Goal: Information Seeking & Learning: Understand process/instructions

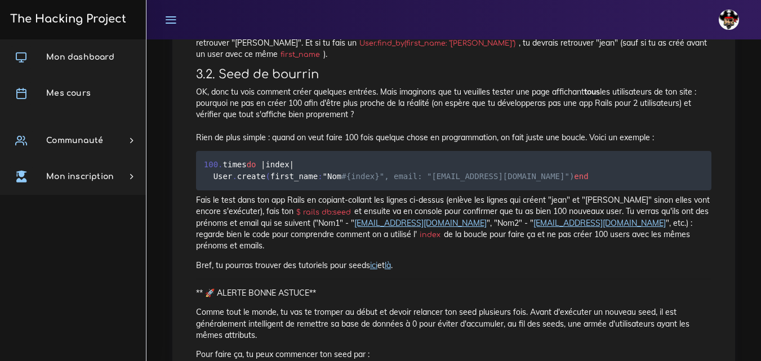
scroll to position [579, 0]
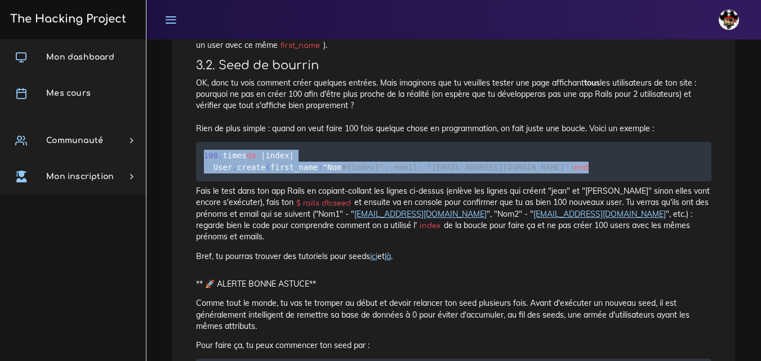
drag, startPoint x: 226, startPoint y: 194, endPoint x: 200, endPoint y: 162, distance: 41.2
click at [200, 162] on pre "100 . times do | index | User . create ( first_name : " Nom #{index}", email: "…" at bounding box center [453, 161] width 515 height 39
copy code "100 . times do | index | User . create ( first_name : " Nom #{index}", email: "…"
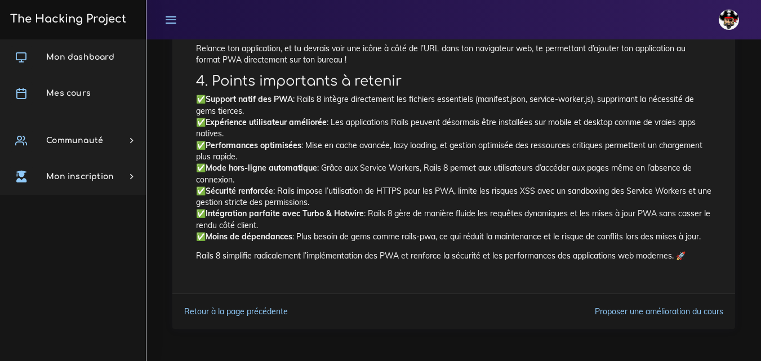
scroll to position [1282, 0]
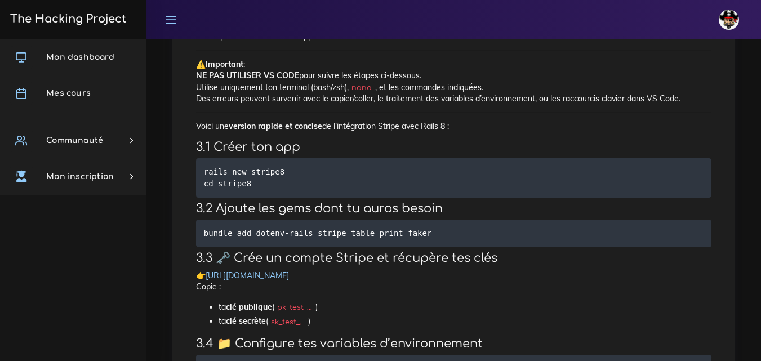
scroll to position [359, 0]
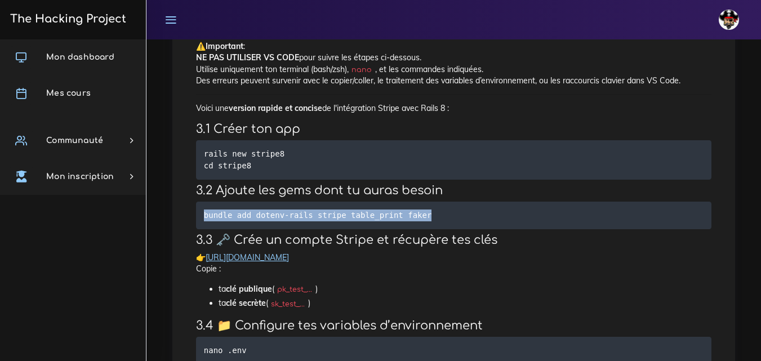
drag, startPoint x: 435, startPoint y: 213, endPoint x: 193, endPoint y: 212, distance: 242.7
copy code "bundle add dotenv-rails stripe table_print faker"
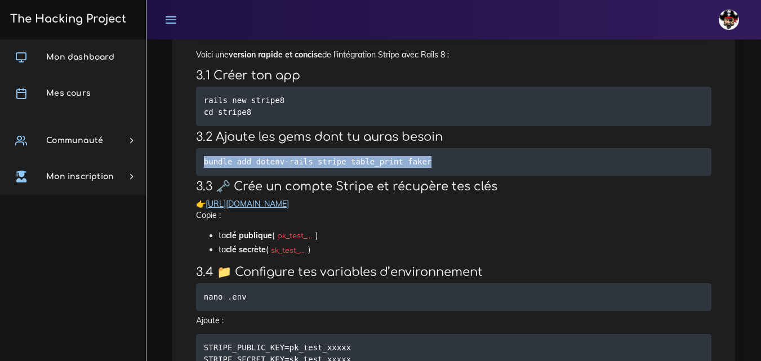
scroll to position [415, 0]
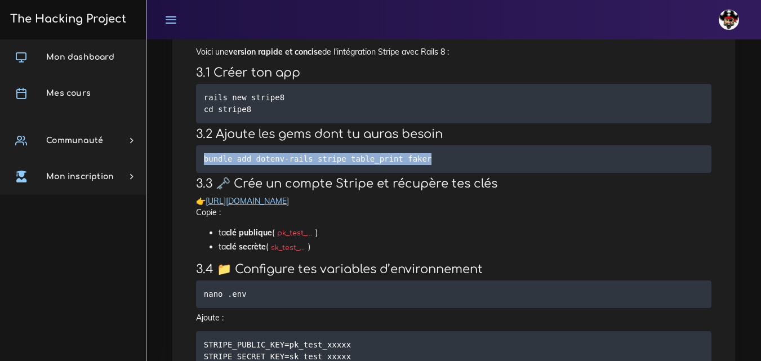
click at [289, 202] on link "https://dashboard.stripe.com/test/apikeys" at bounding box center [247, 201] width 83 height 10
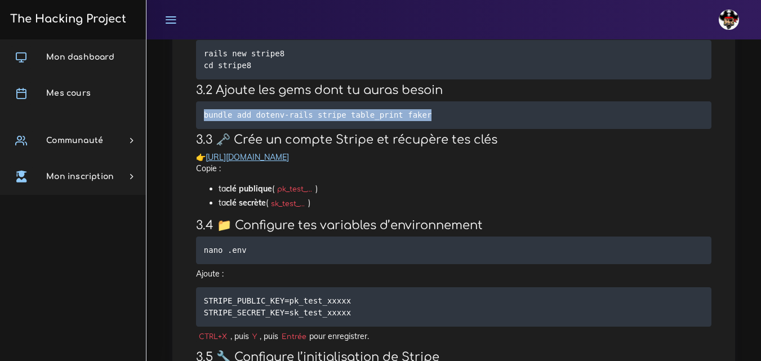
scroll to position [471, 0]
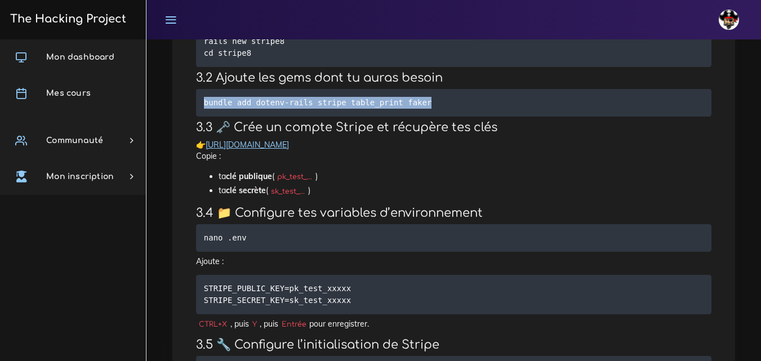
click at [289, 145] on link "https://dashboard.stripe.com/test/apikeys" at bounding box center [247, 145] width 83 height 10
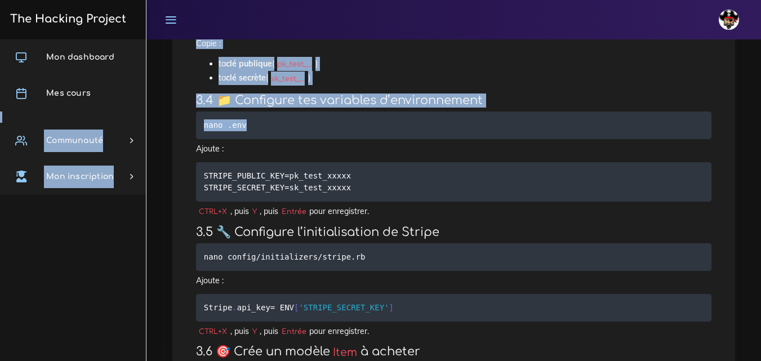
drag, startPoint x: 245, startPoint y: 126, endPoint x: 130, endPoint y: 108, distance: 116.2
click at [247, 124] on pre "nano .env" at bounding box center [453, 125] width 515 height 28
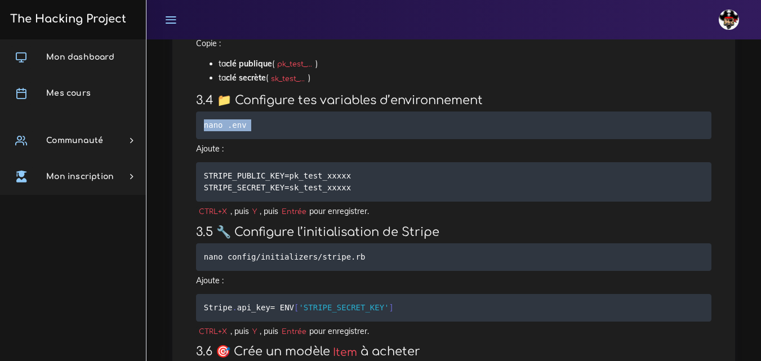
drag, startPoint x: 244, startPoint y: 124, endPoint x: 204, endPoint y: 127, distance: 40.6
click at [204, 127] on pre "nano .env" at bounding box center [453, 125] width 515 height 28
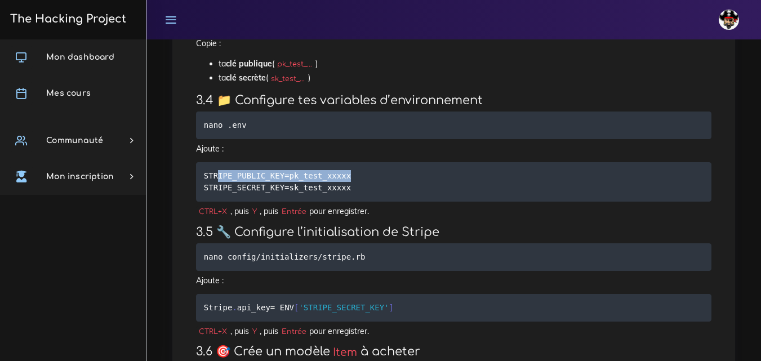
drag, startPoint x: 343, startPoint y: 176, endPoint x: 218, endPoint y: 180, distance: 124.5
click at [218, 180] on pre "STRIPE_PUBLIC_KEY=pk_test_xxxxx STRIPE_SECRET_KEY=sk_test_xxxxx" at bounding box center [453, 181] width 515 height 39
drag, startPoint x: 203, startPoint y: 176, endPoint x: 281, endPoint y: 175, distance: 78.3
click at [281, 175] on pre "STRIPE_PUBLIC_KEY=pk_test_xxxxx STRIPE_SECRET_KEY=sk_test_xxxxx" at bounding box center [453, 181] width 515 height 39
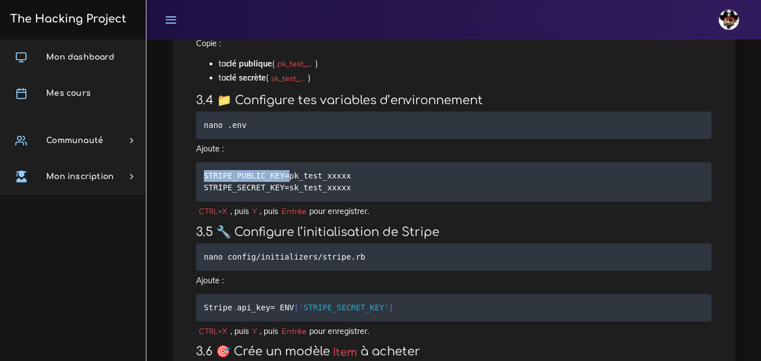
copy code "STRIPE_PUBLIC_KEY="
drag, startPoint x: 205, startPoint y: 189, endPoint x: 280, endPoint y: 191, distance: 75.5
click at [280, 191] on pre "STRIPE_PUBLIC_KEY=pk_test_xxxxx STRIPE_SECRET_KEY=sk_test_xxxxx" at bounding box center [453, 181] width 515 height 39
copy code "STRIPE_SECRET_KEY="
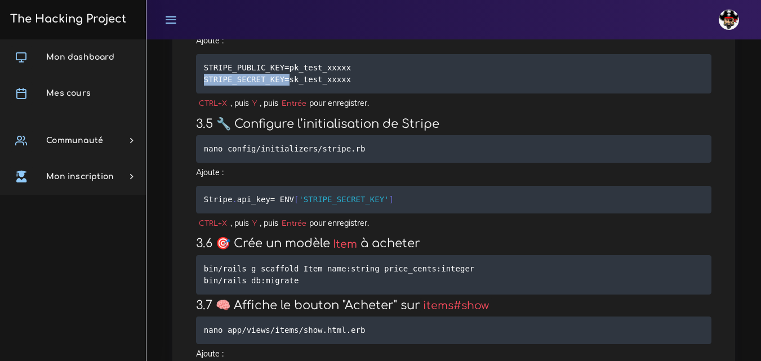
scroll to position [696, 0]
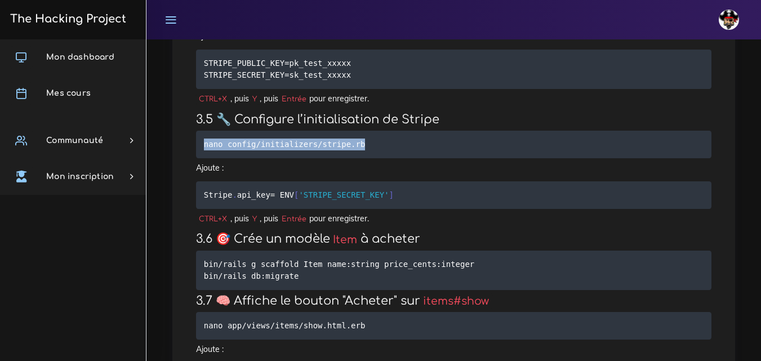
drag, startPoint x: 361, startPoint y: 144, endPoint x: 198, endPoint y: 150, distance: 164.0
click at [198, 150] on pre "nano config/initializers/stripe.rb" at bounding box center [453, 145] width 515 height 28
copy code "nano config/initializers/stripe.rb"
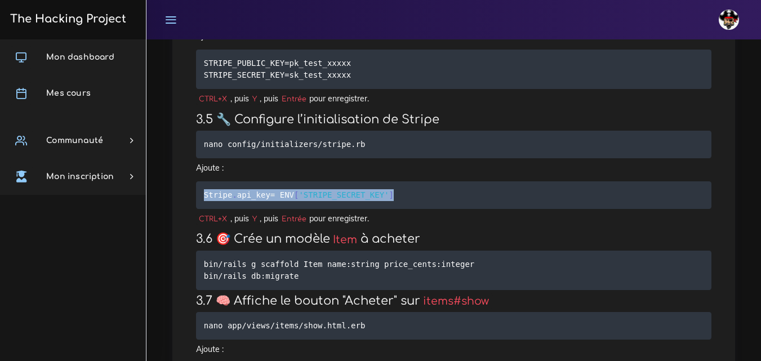
drag, startPoint x: 392, startPoint y: 195, endPoint x: 199, endPoint y: 202, distance: 192.7
click at [199, 202] on pre "Stripe . api_key = ENV [ 'STRIPE_SECRET_KEY' ]" at bounding box center [453, 195] width 515 height 28
copy code "Stripe . api_key = ENV [ 'STRIPE_SECRET_KEY' ]"
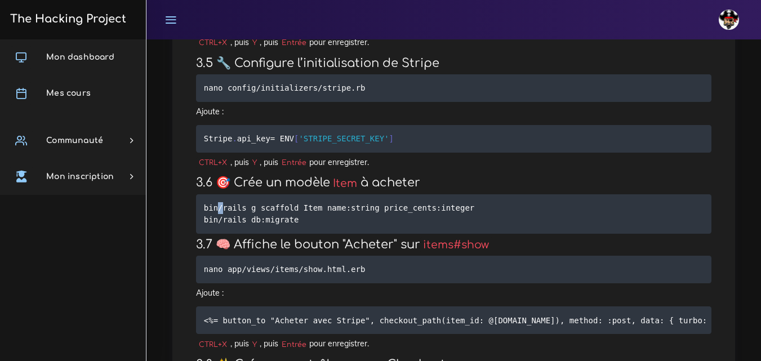
click at [222, 208] on code "bin/rails g scaffold Item name:string price_cents:integer bin/rails db:migrate" at bounding box center [339, 214] width 270 height 24
click at [337, 226] on pre "bin/rails g scaffold Item name:string price_cents:integer bin/rails db:migrate" at bounding box center [453, 213] width 515 height 39
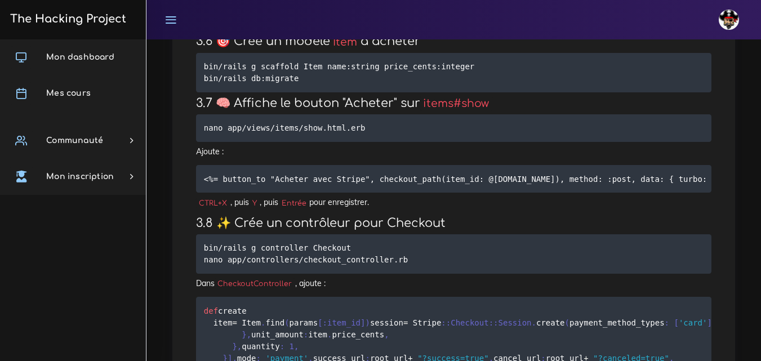
scroll to position [922, 0]
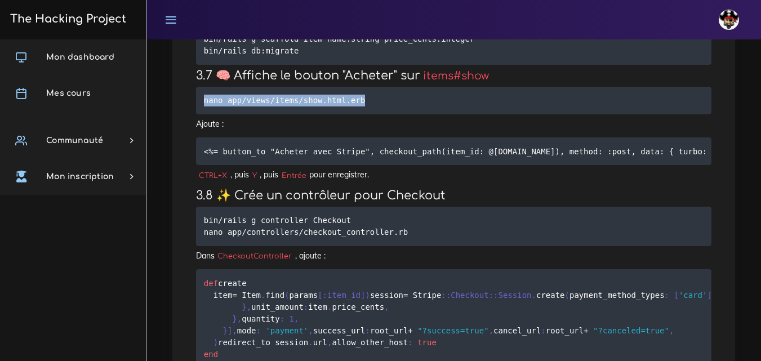
drag, startPoint x: 364, startPoint y: 107, endPoint x: 198, endPoint y: 109, distance: 165.5
click at [198, 109] on pre "nano app/views/items/show.html.erb" at bounding box center [453, 101] width 515 height 28
click at [405, 129] on p "Ajoute :" at bounding box center [453, 123] width 515 height 11
drag, startPoint x: 329, startPoint y: 100, endPoint x: 193, endPoint y: 104, distance: 136.9
click at [193, 104] on div "Stripe sous Rails Stripe est une solution de paiement qui simplifie ta vie de f…" at bounding box center [453, 185] width 539 height 1954
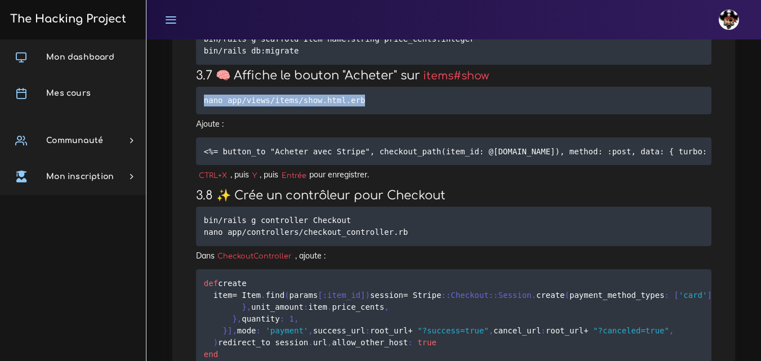
copy code "nano app/views/items/show.html.erb"
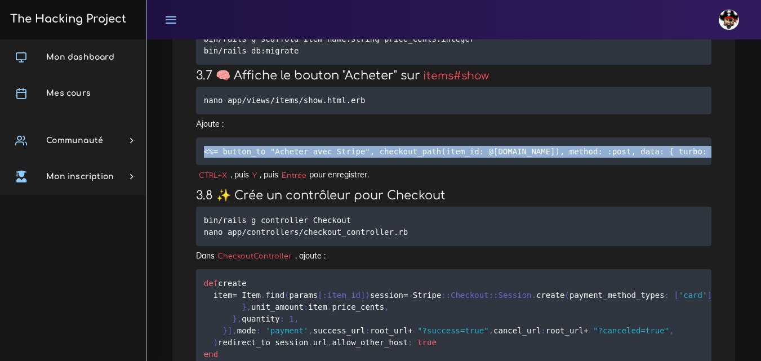
drag, startPoint x: 200, startPoint y: 151, endPoint x: 689, endPoint y: 141, distance: 489.4
click at [689, 141] on pre "<%= button_to "Acheter avec Stripe", checkout_path(item_id: @item.id), method: …" at bounding box center [453, 151] width 515 height 28
copy code "<%= button_to "Acheter avec Stripe", checkout_path(item_id: @item.id), method: …"
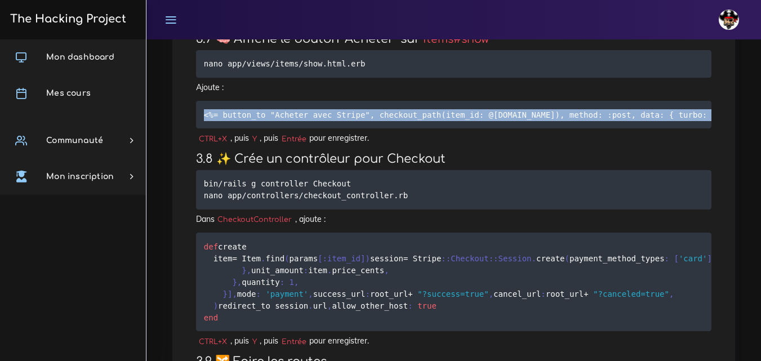
scroll to position [978, 0]
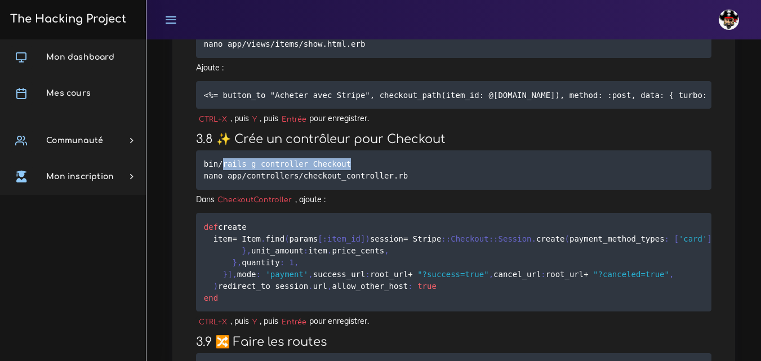
drag, startPoint x: 219, startPoint y: 162, endPoint x: 360, endPoint y: 163, distance: 141.3
click at [360, 163] on pre "bin/rails g controller Checkout nano app/controllers/checkout_controller.rb" at bounding box center [453, 169] width 515 height 39
copy code "rails g controller Checkout"
click at [226, 175] on code "bin/rails g controller Checkout nano app/controllers/checkout_controller.rb" at bounding box center [307, 170] width 207 height 24
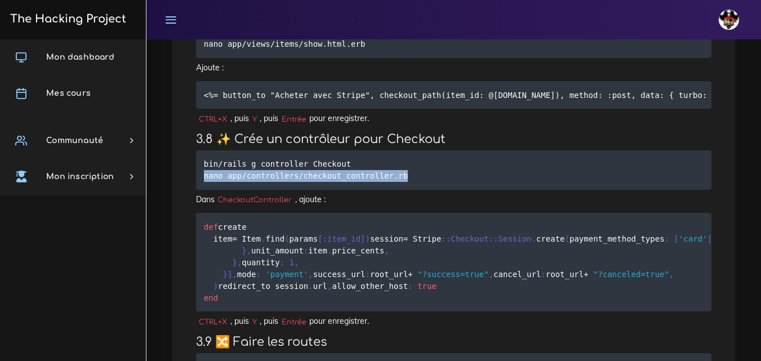
drag, startPoint x: 204, startPoint y: 176, endPoint x: 390, endPoint y: 186, distance: 186.7
click at [396, 187] on pre "bin/rails g controller Checkout nano app/controllers/checkout_controller.rb" at bounding box center [453, 169] width 515 height 39
copy code "nano app/controllers/checkout_controller.rb"
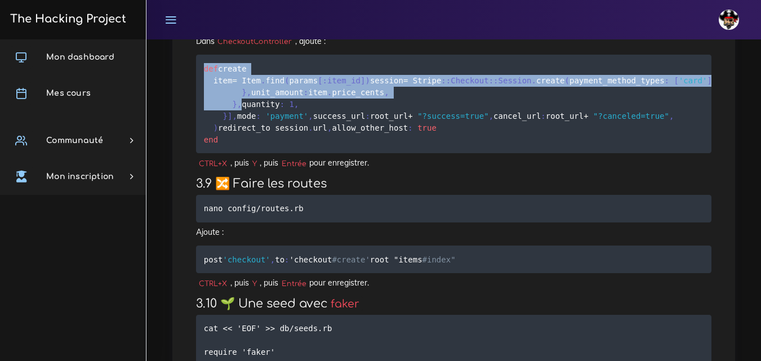
scroll to position [1147, 0]
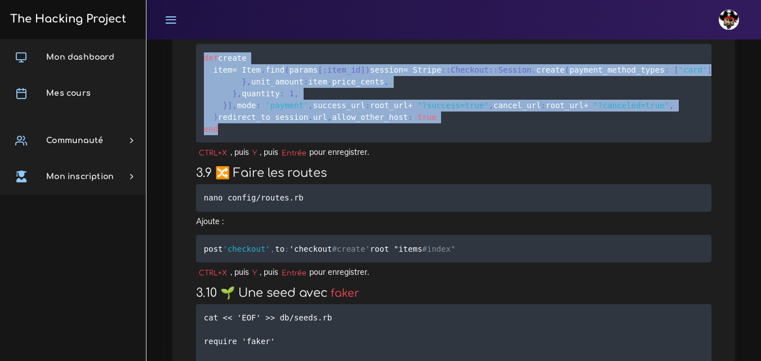
drag, startPoint x: 202, startPoint y: 110, endPoint x: 334, endPoint y: 307, distance: 237.0
click at [334, 142] on pre "def create item = Item . find ( params [ :item_id ] ) session = Stripe : :Check…" at bounding box center [453, 93] width 515 height 99
copy code "def create item = Item . find ( params [ :item_id ] ) session = Stripe : :Check…"
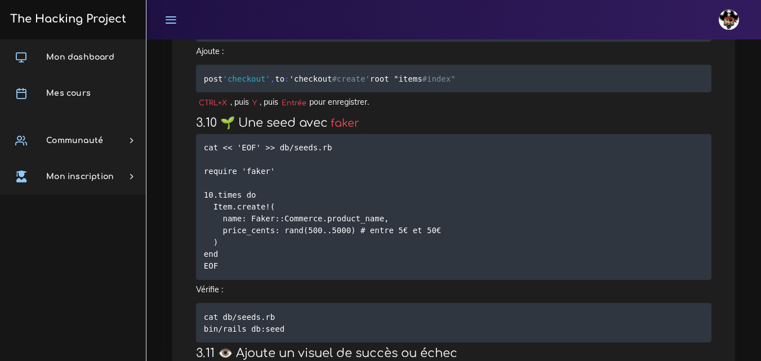
scroll to position [1372, 0]
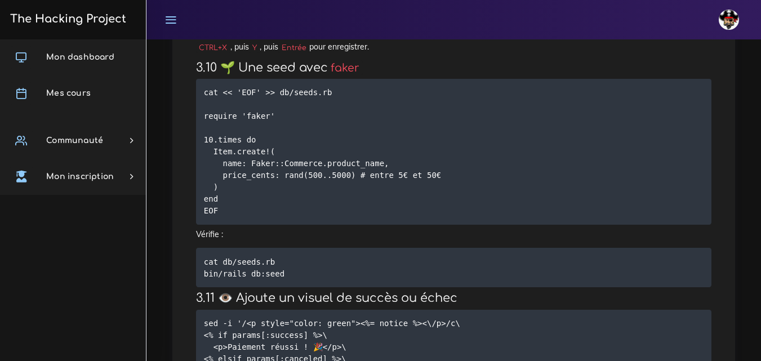
drag, startPoint x: 301, startPoint y: 148, endPoint x: 177, endPoint y: 154, distance: 123.5
drag, startPoint x: 203, startPoint y: 200, endPoint x: 370, endPoint y: 195, distance: 167.9
click at [370, 37] on pre "post 'checkout' , to : 'checkout #create' root "items #index"" at bounding box center [453, 24] width 515 height 28
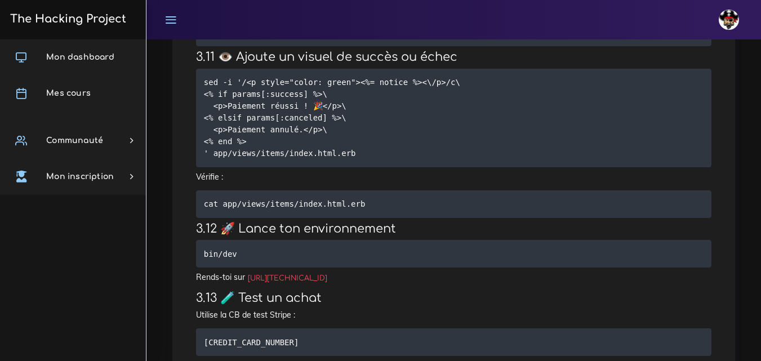
scroll to position [1710, 0]
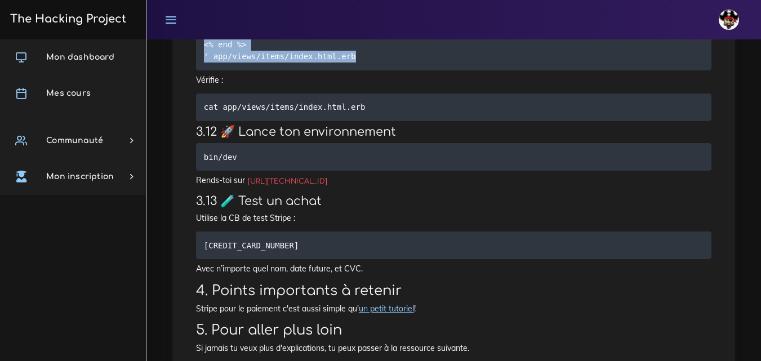
drag, startPoint x: 203, startPoint y: 171, endPoint x: 355, endPoint y: 246, distance: 169.2
click at [355, 70] on pre "sed -i '/<p style="color: green"><%= notice %><\/p>/c\ <% if params[:success] %…" at bounding box center [453, 21] width 515 height 99
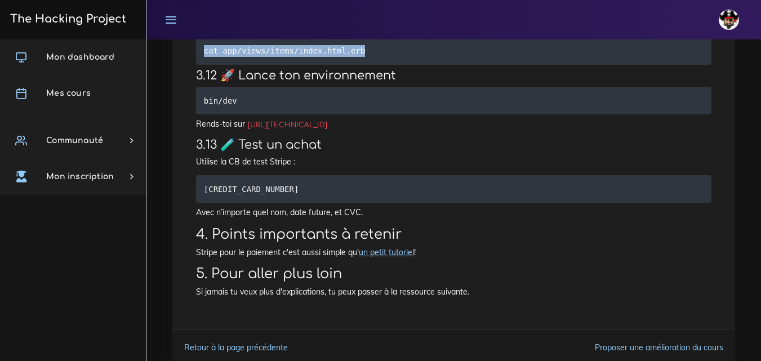
drag, startPoint x: 204, startPoint y: 239, endPoint x: 367, endPoint y: 244, distance: 162.8
click at [367, 65] on pre "cat app/views/items/index.html.erb" at bounding box center [453, 51] width 515 height 28
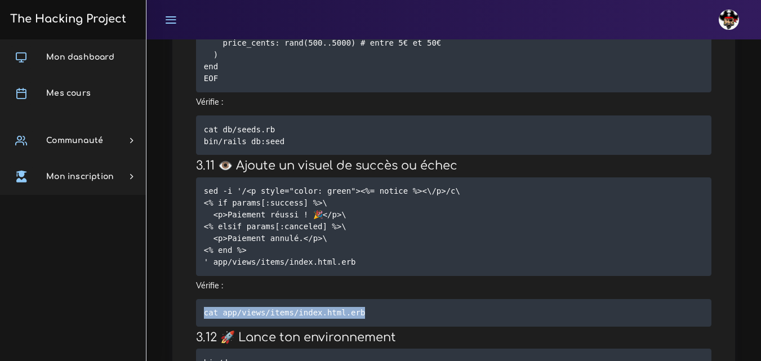
scroll to position [1485, 0]
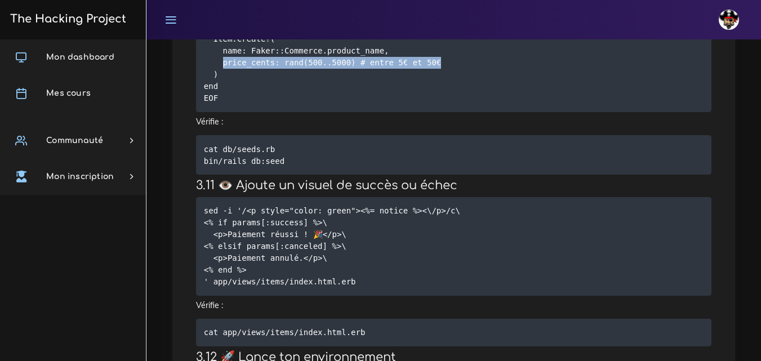
drag, startPoint x: 221, startPoint y: 254, endPoint x: 421, endPoint y: 256, distance: 199.9
click at [421, 112] on pre "cat << 'EOF' >> db/seeds.rb require 'faker' 10.times do Item.create!( name: Fak…" at bounding box center [453, 39] width 515 height 146
click at [341, 112] on pre "cat << 'EOF' >> db/seeds.rb require 'faker' 10.times do Item.create!( name: Fak…" at bounding box center [453, 39] width 515 height 146
drag, startPoint x: 277, startPoint y: 252, endPoint x: 342, endPoint y: 253, distance: 64.8
click at [342, 104] on code "cat << 'EOF' >> db/seeds.rb require 'faker' 10.times do Item.create!( name: Fak…" at bounding box center [322, 39] width 237 height 131
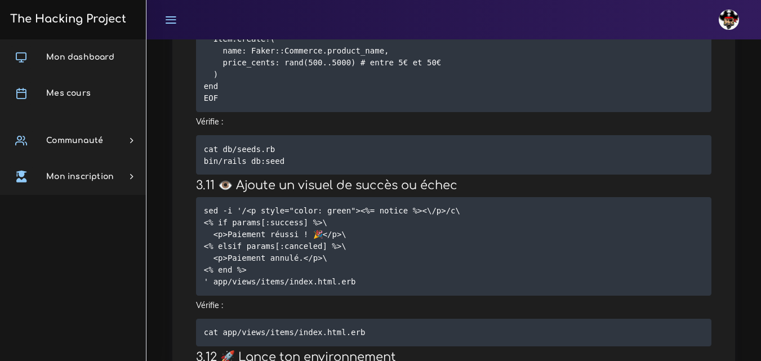
click at [494, 112] on pre "cat << 'EOF' >> db/seeds.rb require 'faker' 10.times do Item.create!( name: Fak…" at bounding box center [453, 39] width 515 height 146
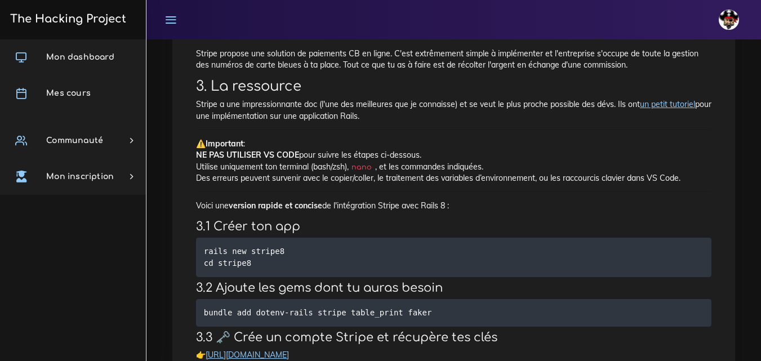
scroll to position [246, 0]
